Goal: Task Accomplishment & Management: Complete application form

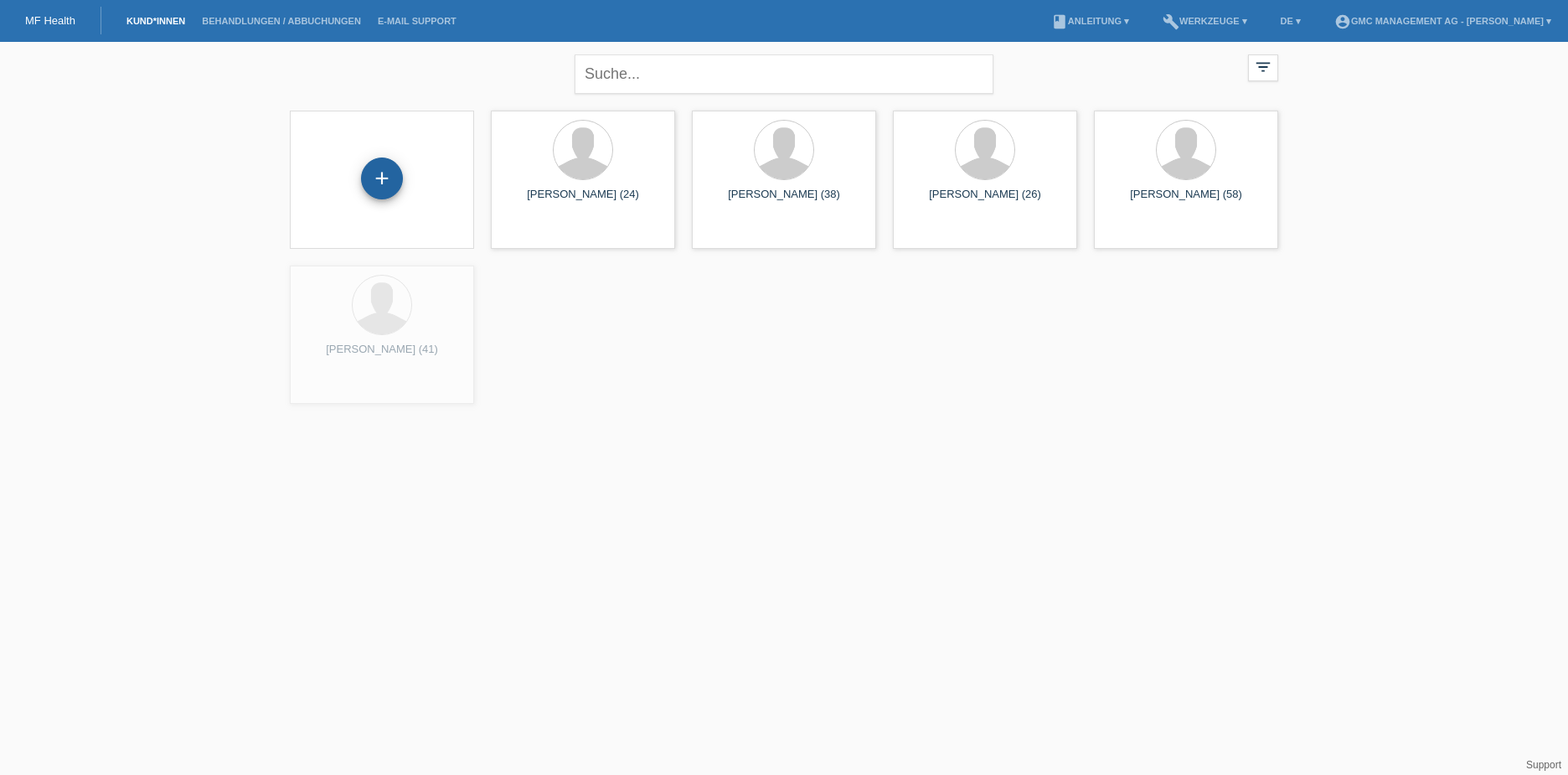
click at [393, 167] on div "+" at bounding box center [381, 178] width 40 height 29
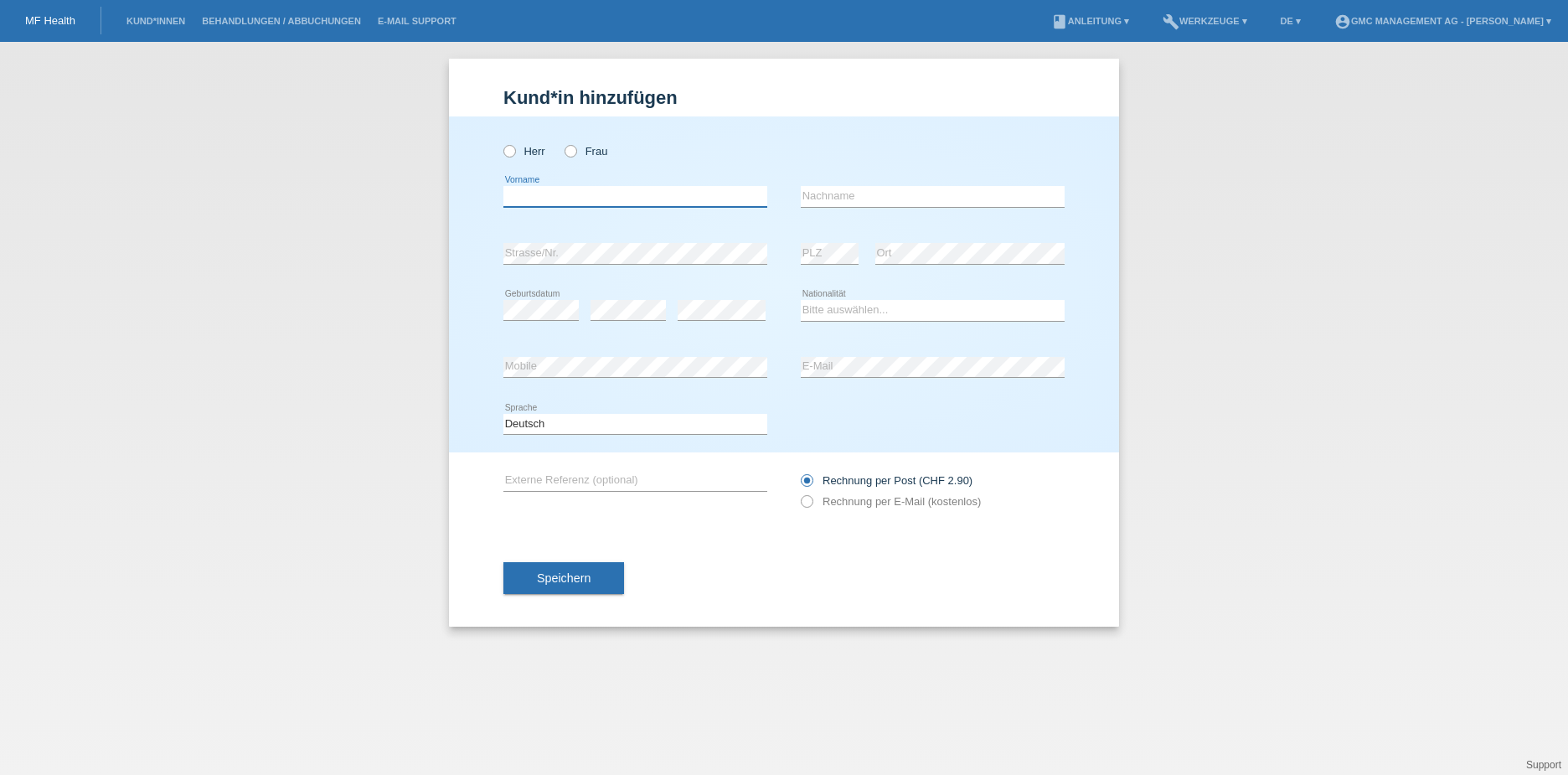
click at [565, 204] on input "text" at bounding box center [635, 196] width 264 height 21
paste input "Abdeljabbar"
type input "Abdeljabbar"
click at [811, 194] on input "text" at bounding box center [932, 196] width 264 height 21
paste input "Akhdim"
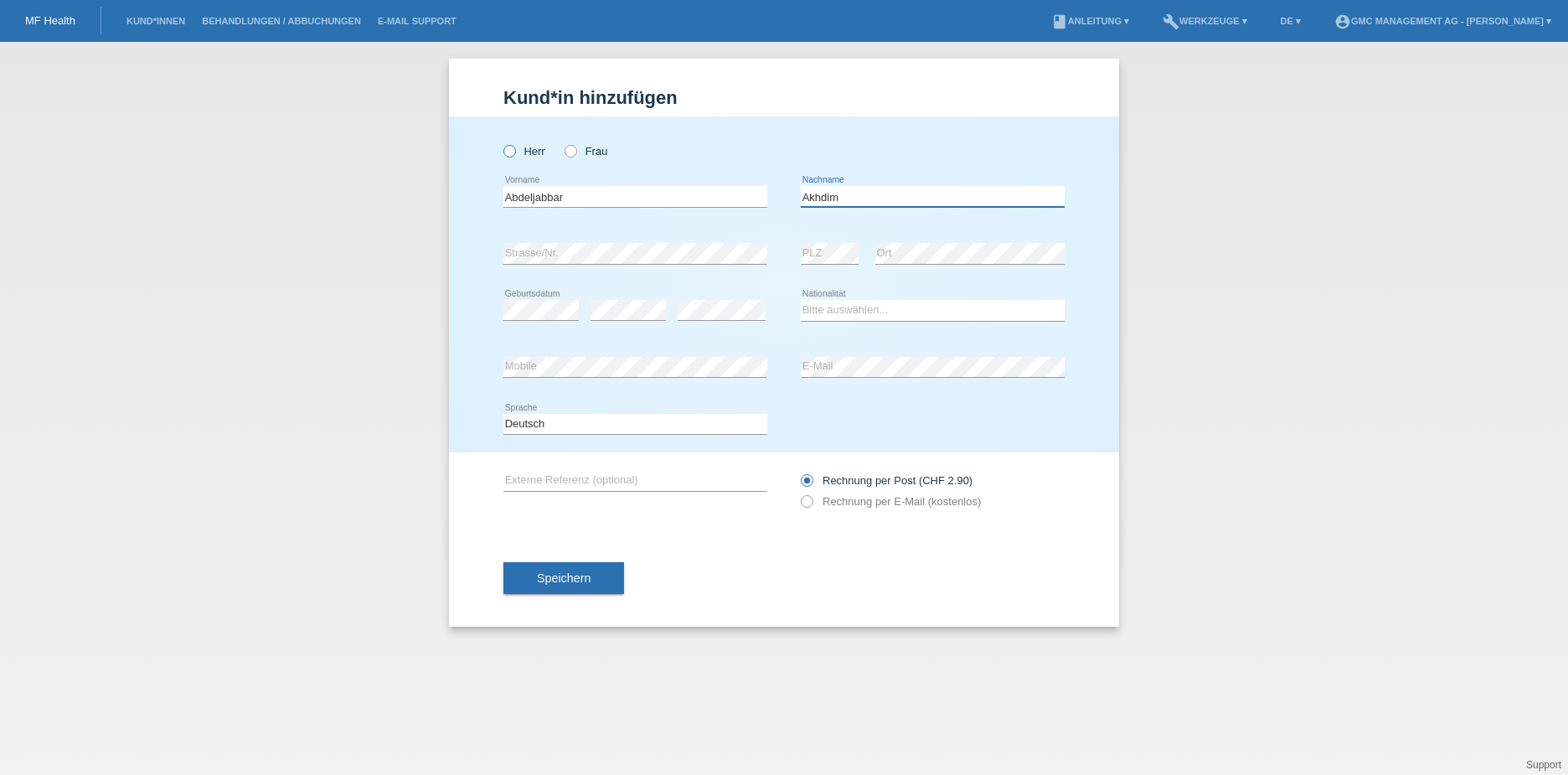
type input "Akhdim"
click at [501, 143] on icon at bounding box center [501, 143] width 0 height 0
click at [512, 153] on input "Herr" at bounding box center [508, 150] width 11 height 11
radio input "true"
click at [172, 0] on html "MF Health Kund*innen Behandlungen / Abbuchungen E-Mail Support menu account_cir…" at bounding box center [784, 20] width 1568 height 42
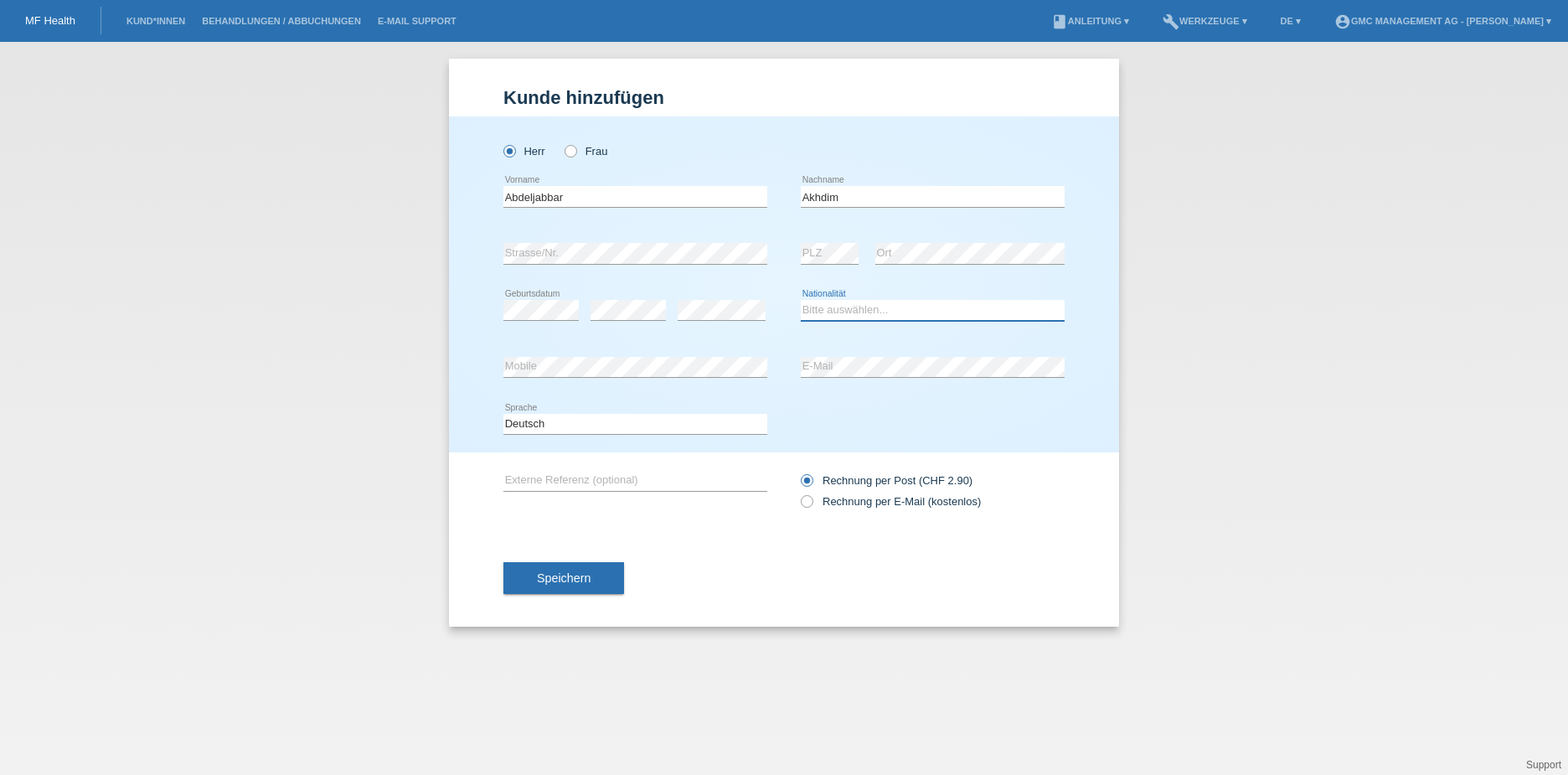
click at [834, 314] on select "Bitte auswählen... Schweiz Deutschland Liechtenstein Österreich ------------ Af…" at bounding box center [932, 310] width 264 height 20
select select "MA"
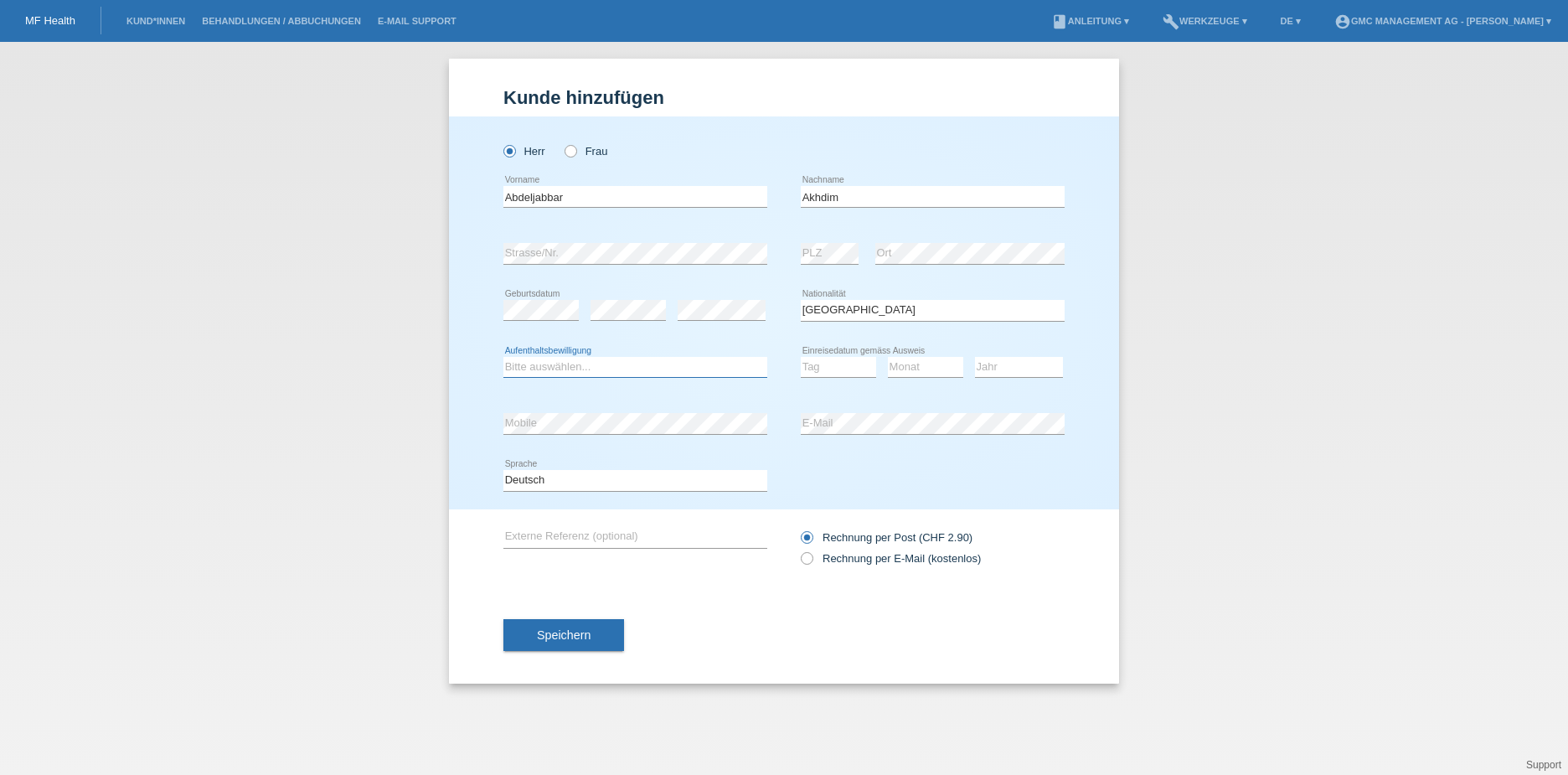
click at [554, 368] on select "Bitte auswählen... C B B - Flüchtlingsstatus Andere" at bounding box center [635, 368] width 264 height 20
select select "B"
click at [806, 362] on select "Tag 01 02 03 04 05 06 07 08 09 10 11" at bounding box center [838, 368] width 76 height 20
select select "01"
click at [910, 366] on select "Monat 01 02 03 04 05 06 07 08 09 10 11" at bounding box center [925, 368] width 76 height 20
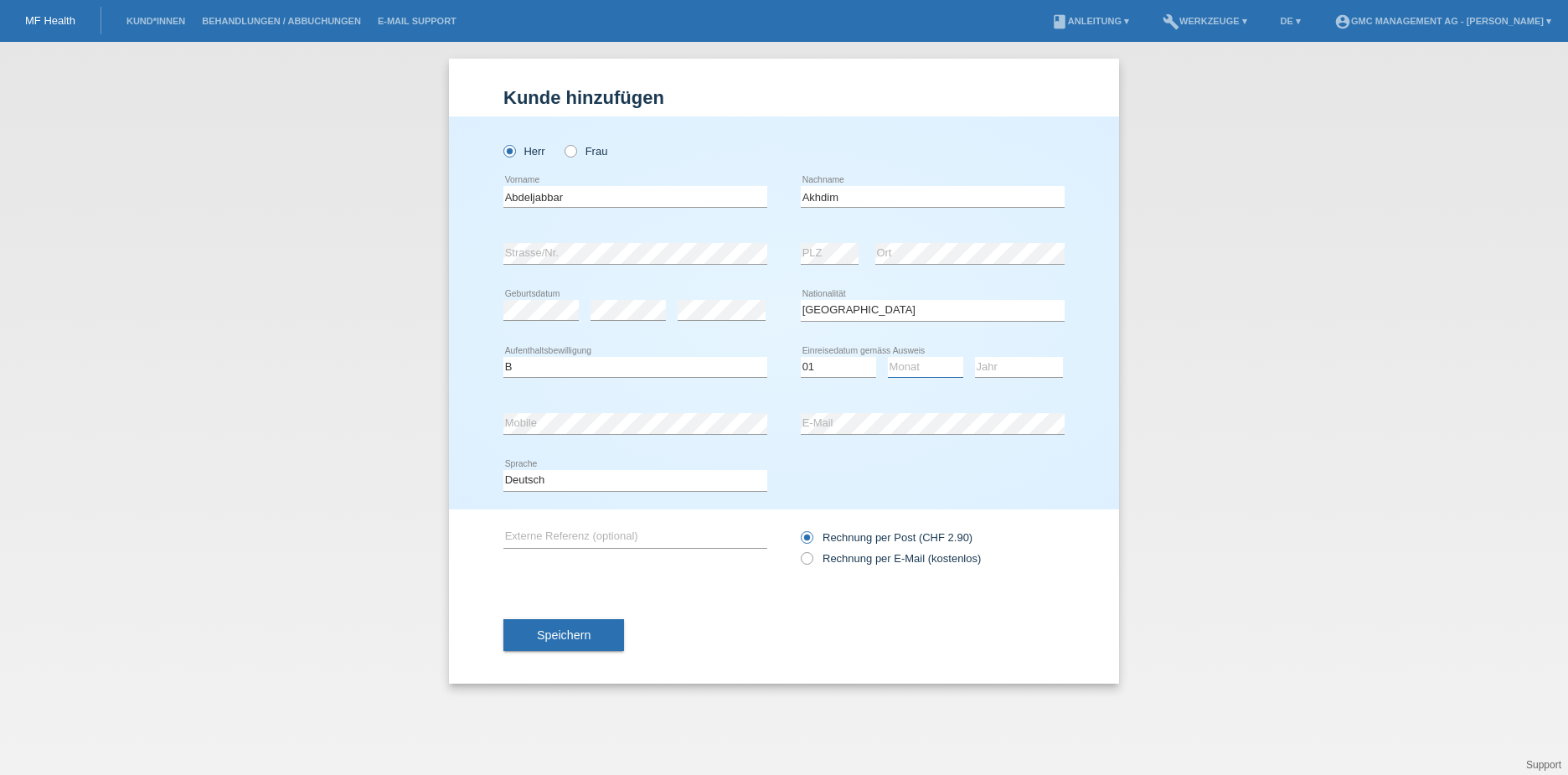
select select "09"
click at [1012, 362] on select "Jahr 2025 2024 2023 2022 2021 2020 2019 2018 2017 2016 2015 2014 2013 2012 2011…" at bounding box center [1019, 368] width 88 height 20
select select "2022"
click at [798, 550] on icon at bounding box center [798, 550] width 0 height 0
click at [810, 558] on input "Rechnung per E-Mail (kostenlos)" at bounding box center [806, 563] width 11 height 21
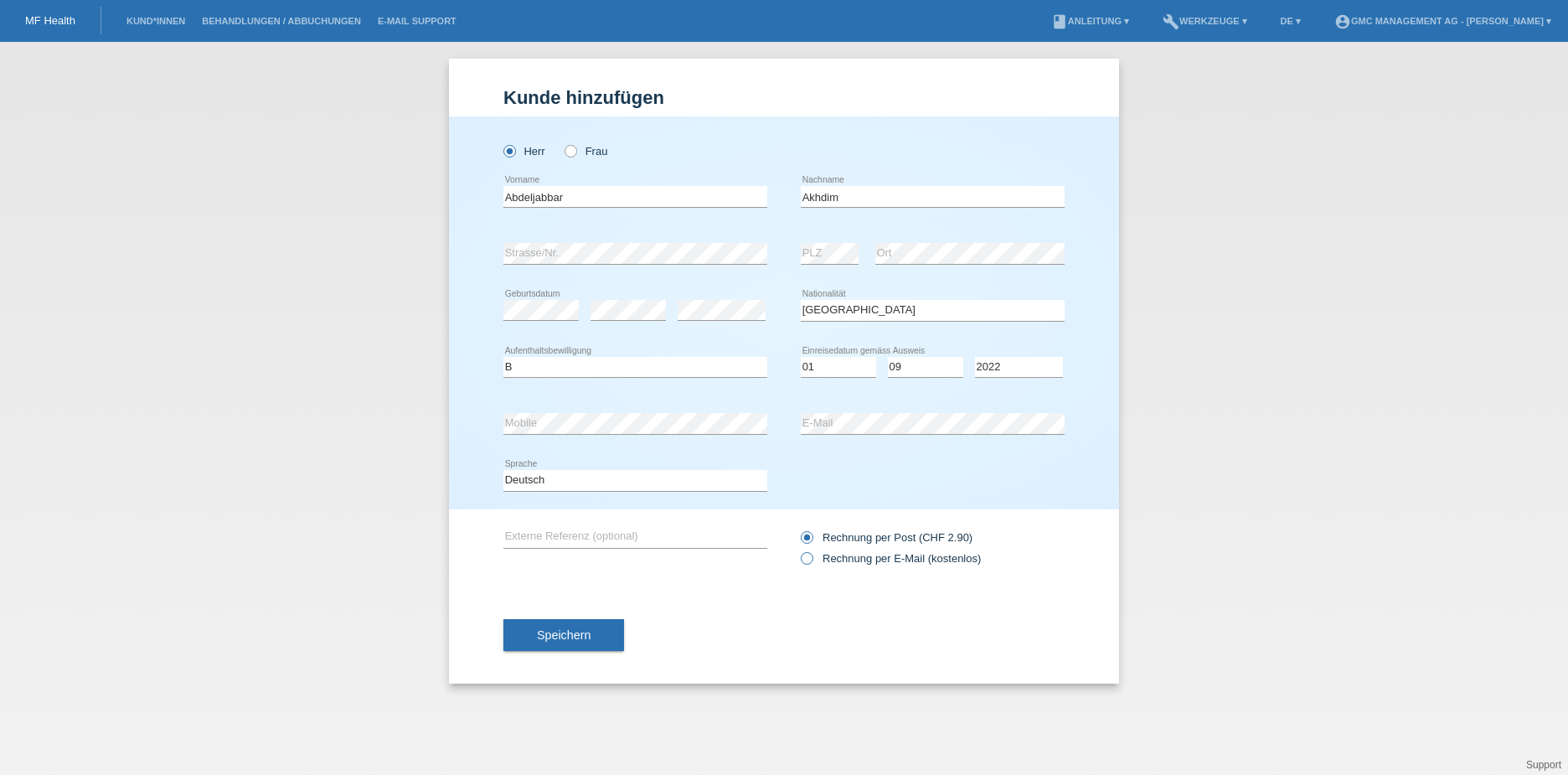
radio input "true"
click at [589, 638] on span "Speichern" at bounding box center [563, 635] width 53 height 14
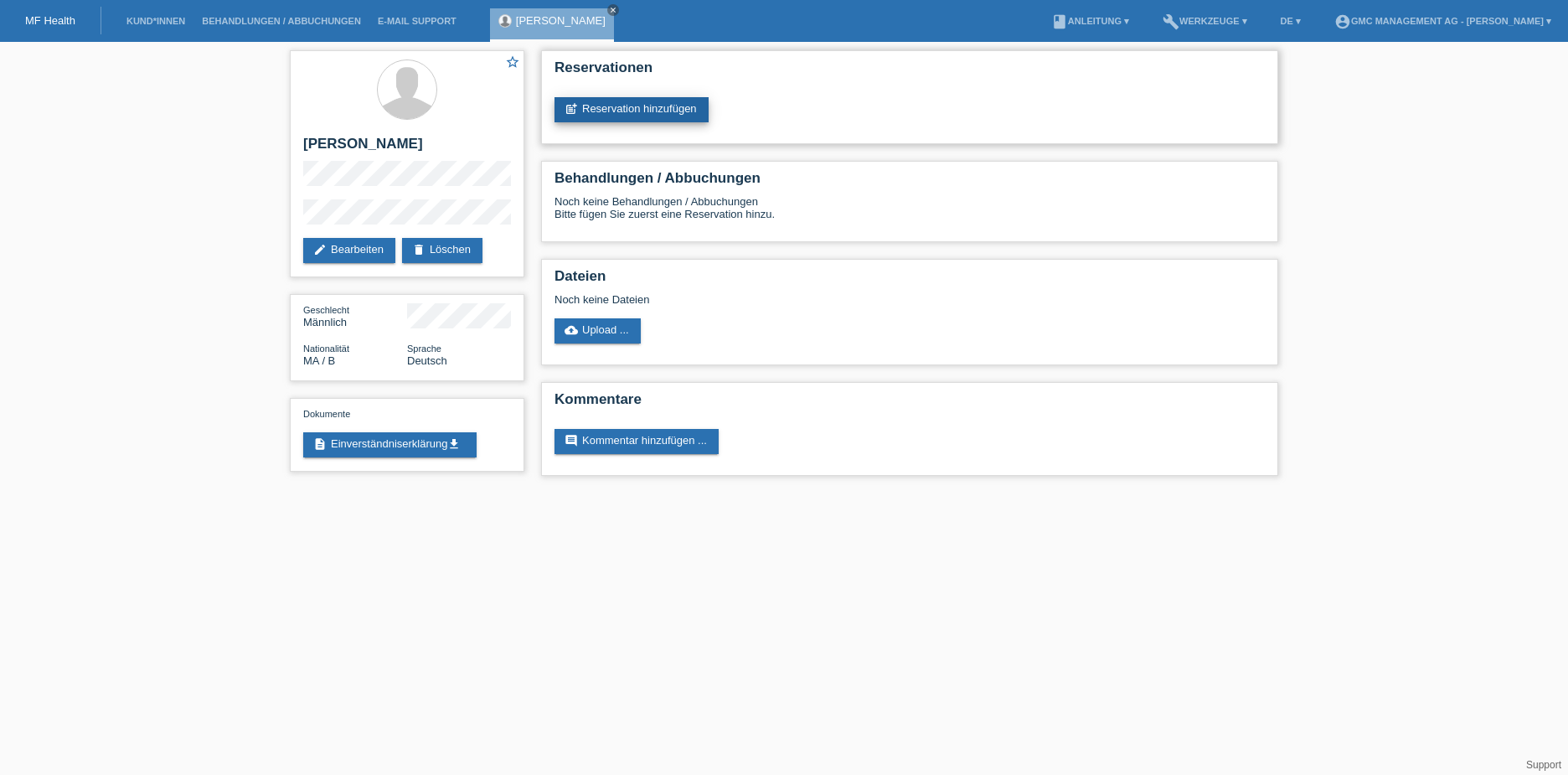
click at [596, 104] on link "post_add Reservation hinzufügen" at bounding box center [632, 110] width 154 height 25
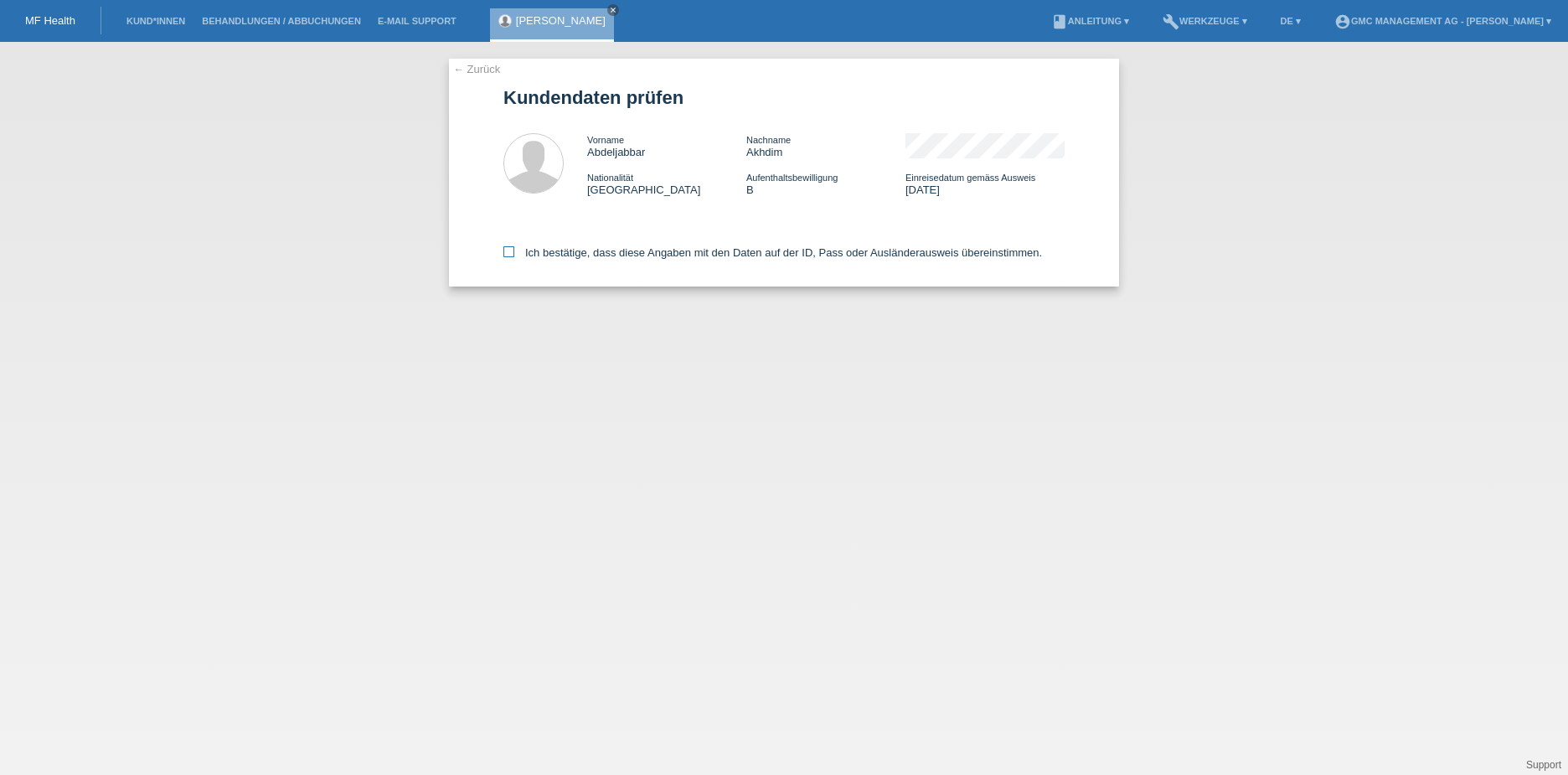
click at [512, 248] on icon at bounding box center [508, 251] width 11 height 11
click at [512, 248] on input "Ich bestätige, dass diese Angaben mit den Daten auf der ID, Pass oder Ausländer…" at bounding box center [508, 251] width 11 height 11
checkbox input "true"
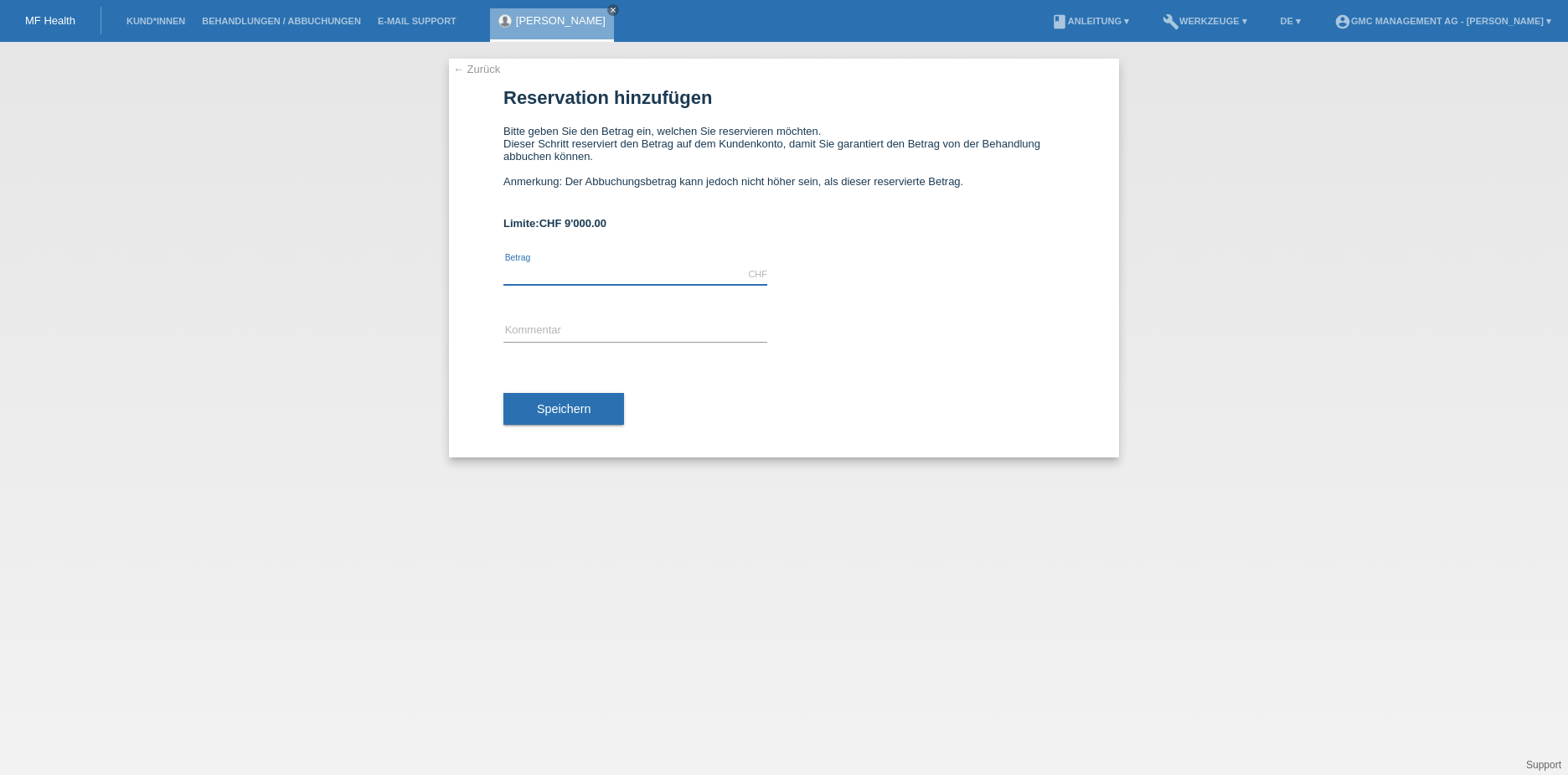
click at [539, 272] on input "text" at bounding box center [635, 274] width 264 height 21
type input "6"
click at [557, 329] on input "text" at bounding box center [635, 331] width 264 height 21
drag, startPoint x: 534, startPoint y: 329, endPoint x: 495, endPoint y: 329, distance: 39.0
click at [495, 329] on div "← Zurück Reservation hinzufügen Bitte geben Sie den Betrag ein, welchen Sie res…" at bounding box center [784, 258] width 670 height 399
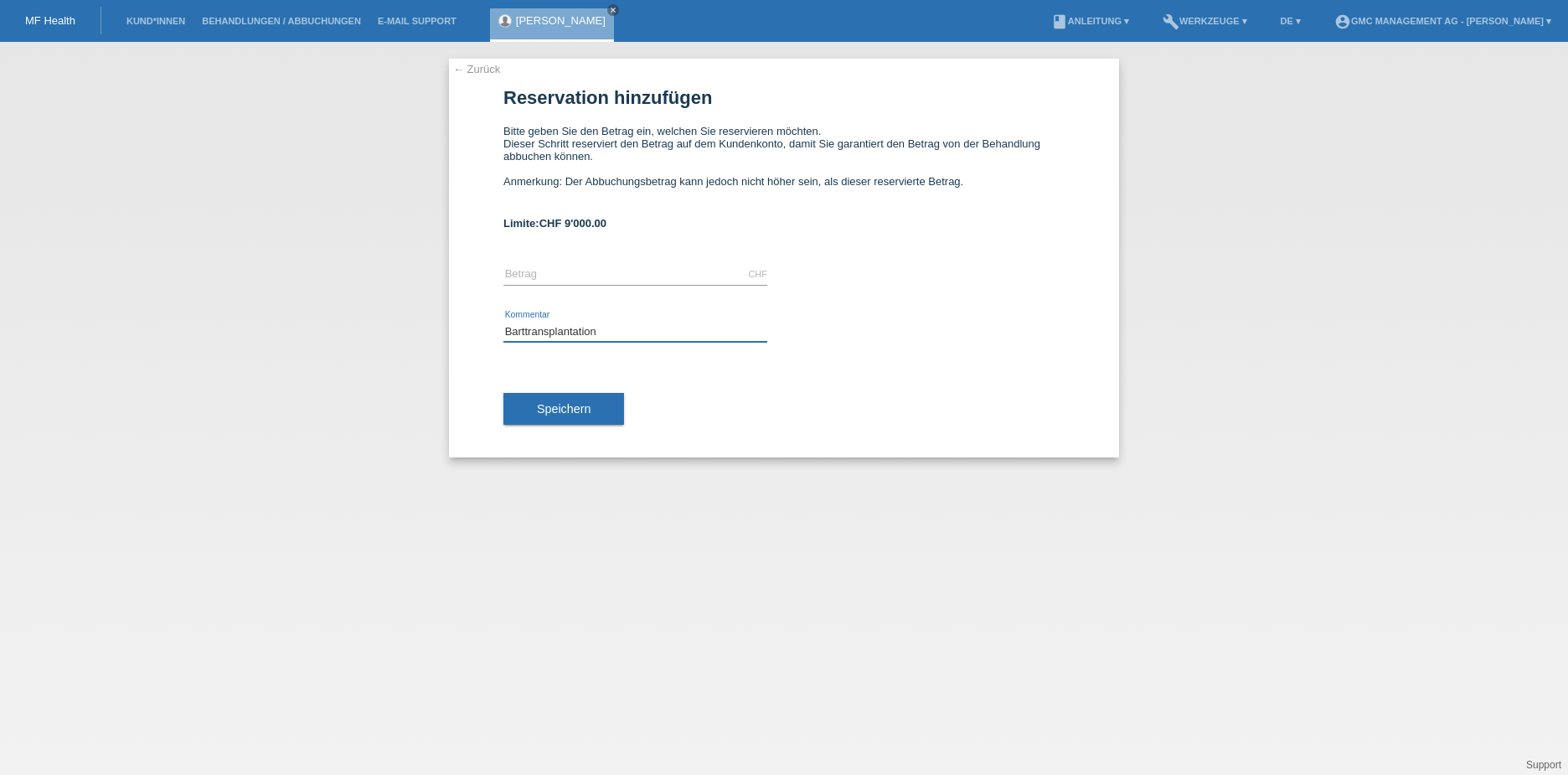
type input "Barttransplantation"
click at [566, 276] on input "text" at bounding box center [635, 274] width 264 height 21
drag, startPoint x: 531, startPoint y: 271, endPoint x: 479, endPoint y: 270, distance: 52.0
click at [479, 270] on div "← Zurück Reservation hinzufügen Bitte geben Sie den Betrag ein, welchen Sie res…" at bounding box center [784, 258] width 670 height 399
type input "4875.00"
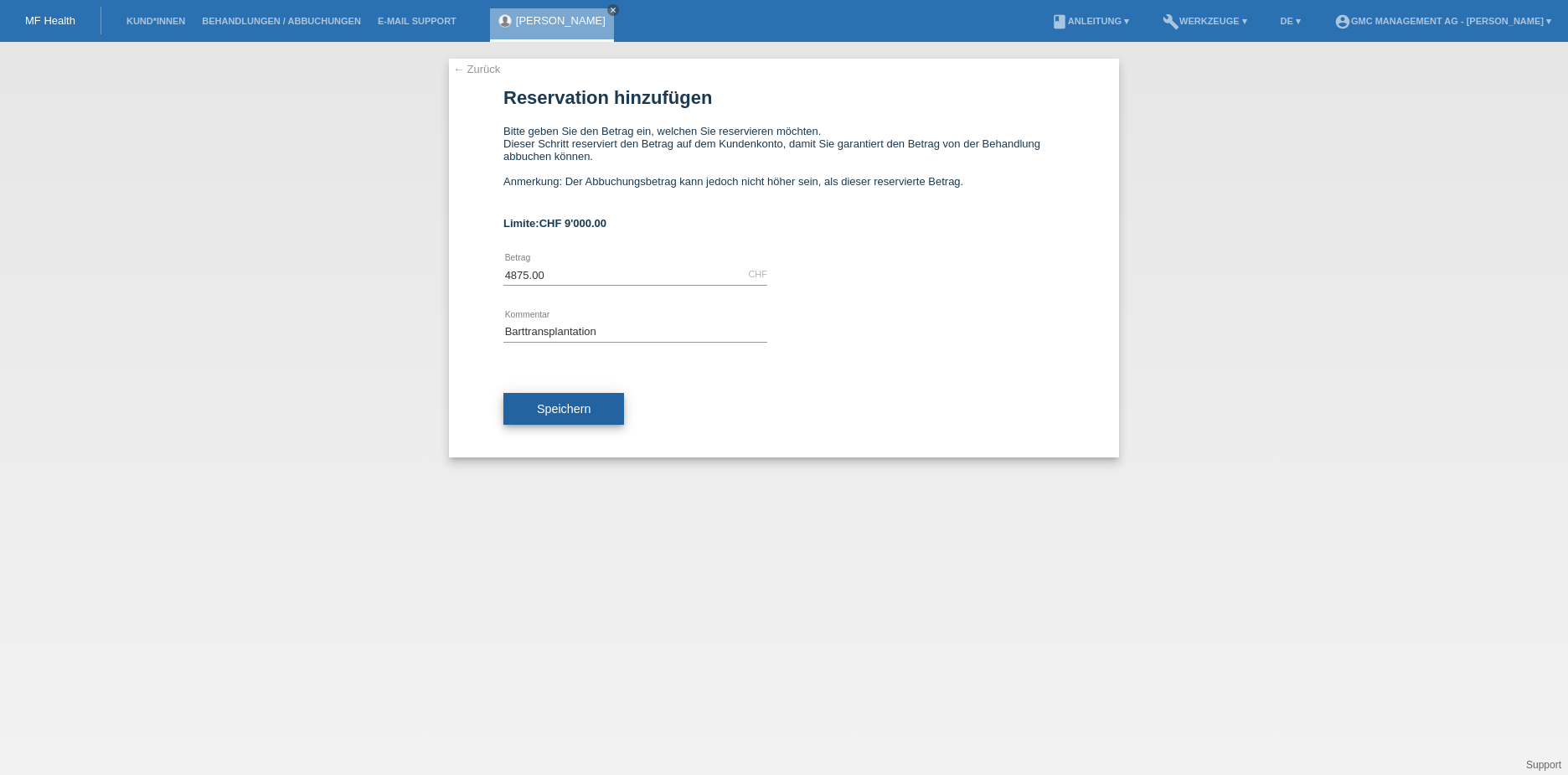
click at [543, 412] on span "Speichern" at bounding box center [563, 409] width 53 height 14
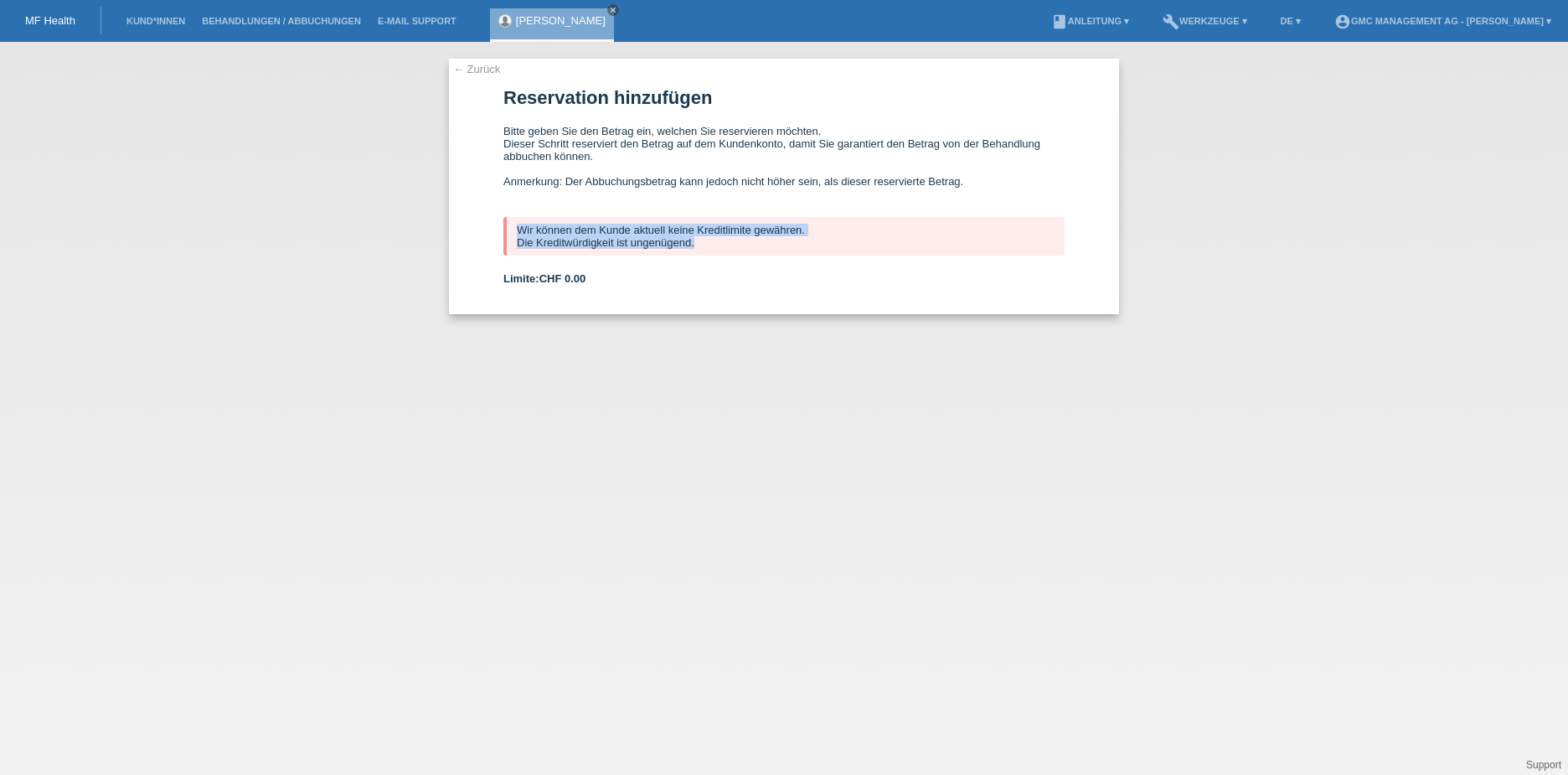
drag, startPoint x: 517, startPoint y: 226, endPoint x: 714, endPoint y: 239, distance: 197.4
click at [714, 239] on div "Wir können dem Kunde aktuell keine Kreditlimite gewähren. Die Kreditwürdigkeit …" at bounding box center [783, 236] width 561 height 38
copy div "Wir können dem Kunde aktuell keine Kreditlimite gewähren. Die Kreditwürdigkeit …"
click at [618, 11] on icon "close" at bounding box center [613, 10] width 8 height 8
